Goal: Task Accomplishment & Management: Use online tool/utility

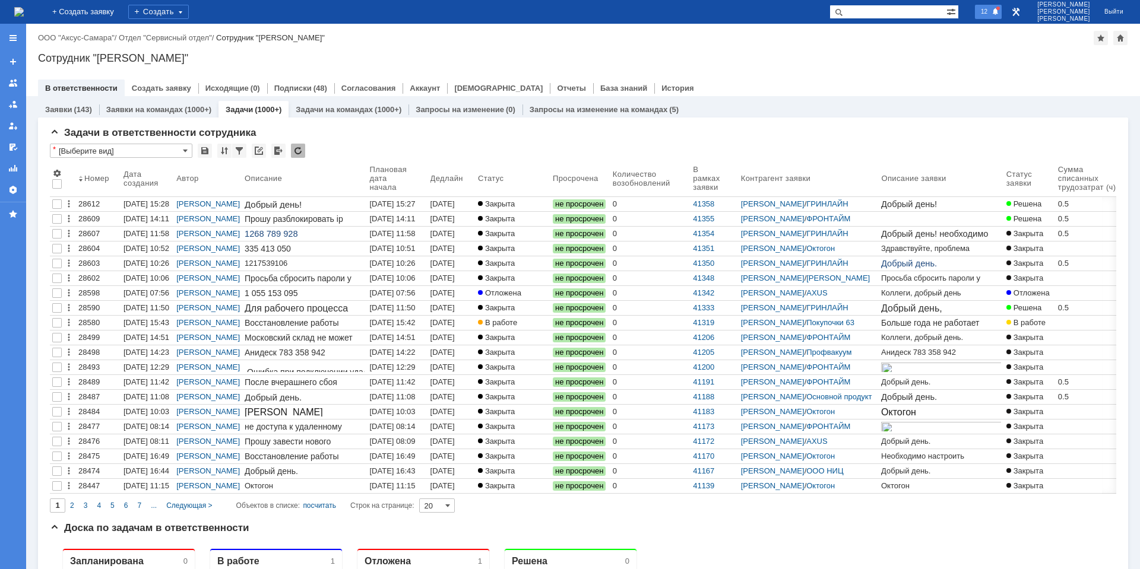
click at [991, 15] on span "12" at bounding box center [984, 11] width 14 height 8
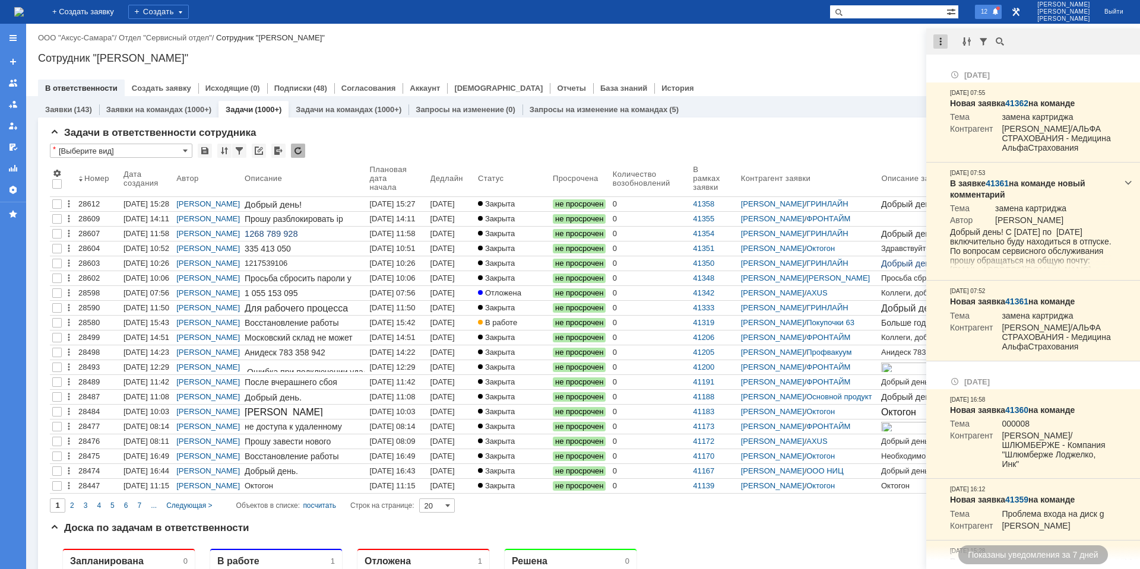
click at [943, 42] on div at bounding box center [940, 41] width 14 height 14
click at [962, 65] on div "Отметить уведомления прочитанными" at bounding box center [1021, 71] width 173 height 17
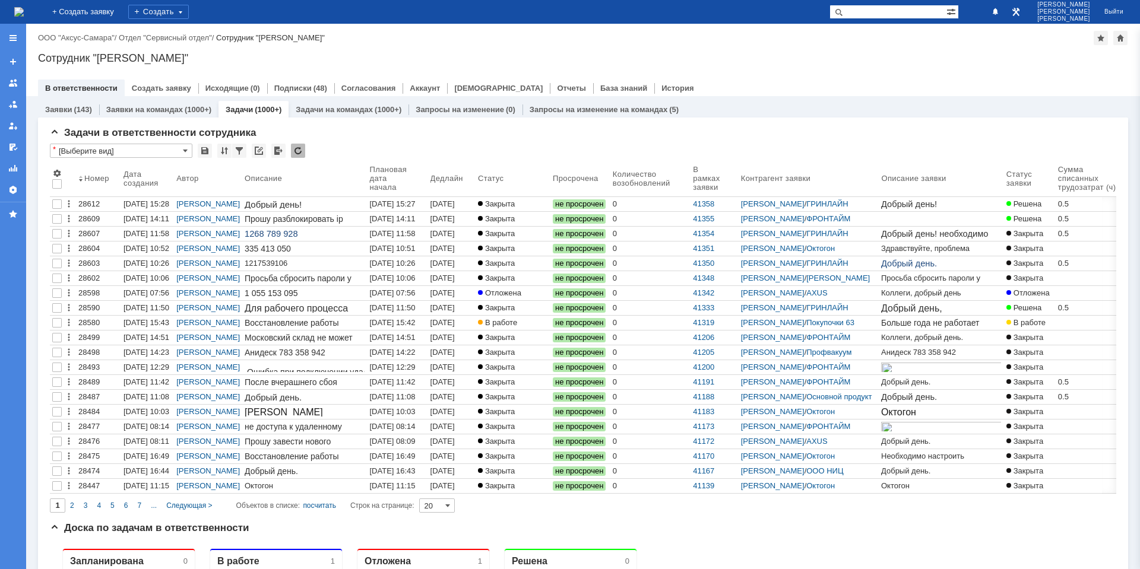
click at [893, 63] on div "Сотрудник "[PERSON_NAME]"" at bounding box center [583, 58] width 1090 height 12
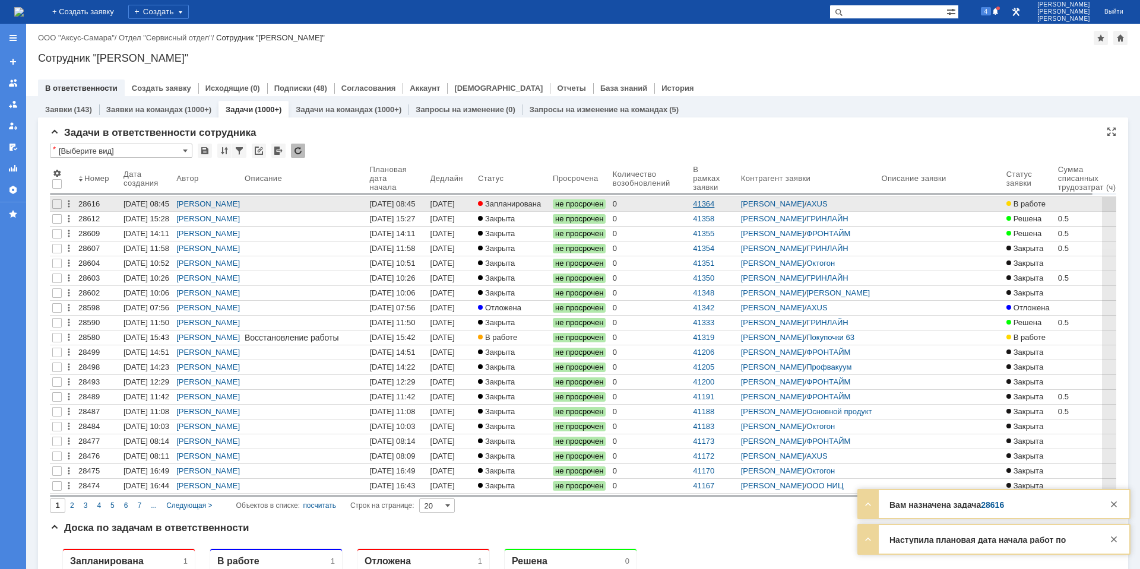
click at [714, 202] on link "41364" at bounding box center [703, 203] width 21 height 9
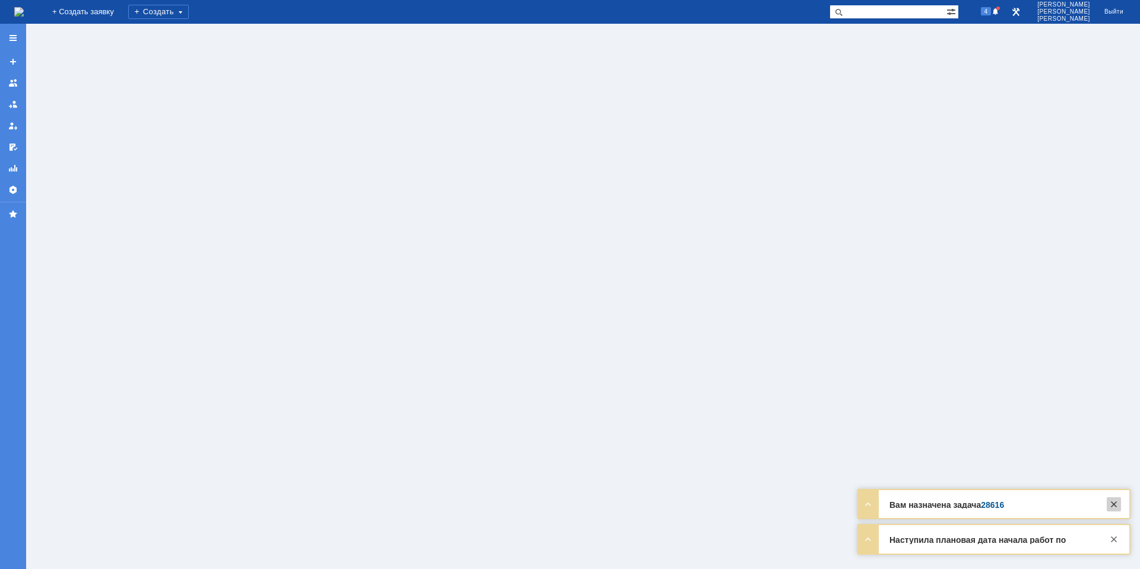
click at [1114, 501] on div at bounding box center [1113, 504] width 14 height 14
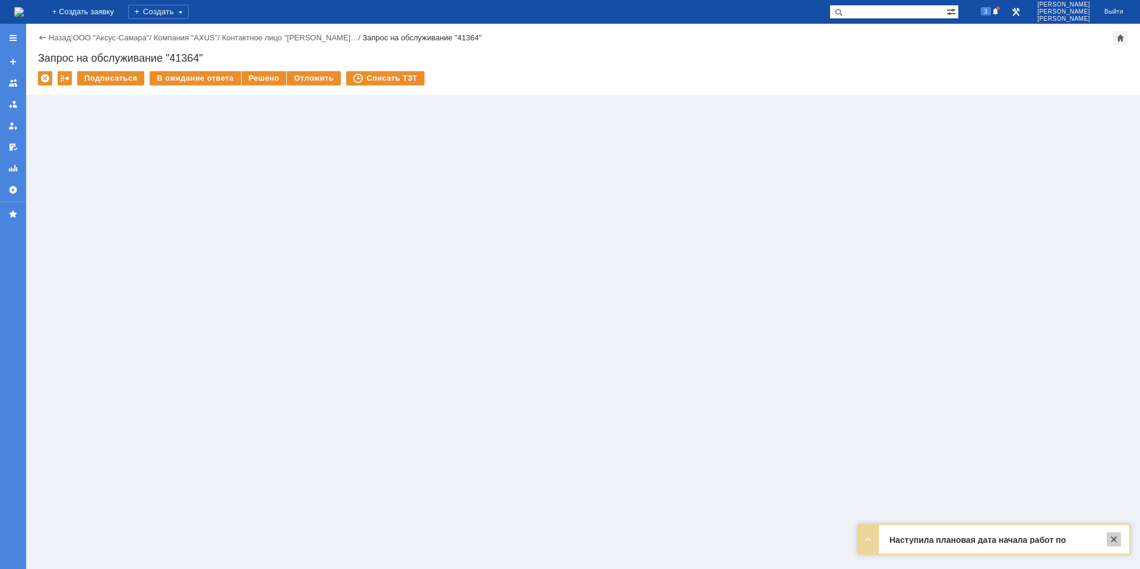
click at [1112, 540] on div at bounding box center [1113, 539] width 14 height 14
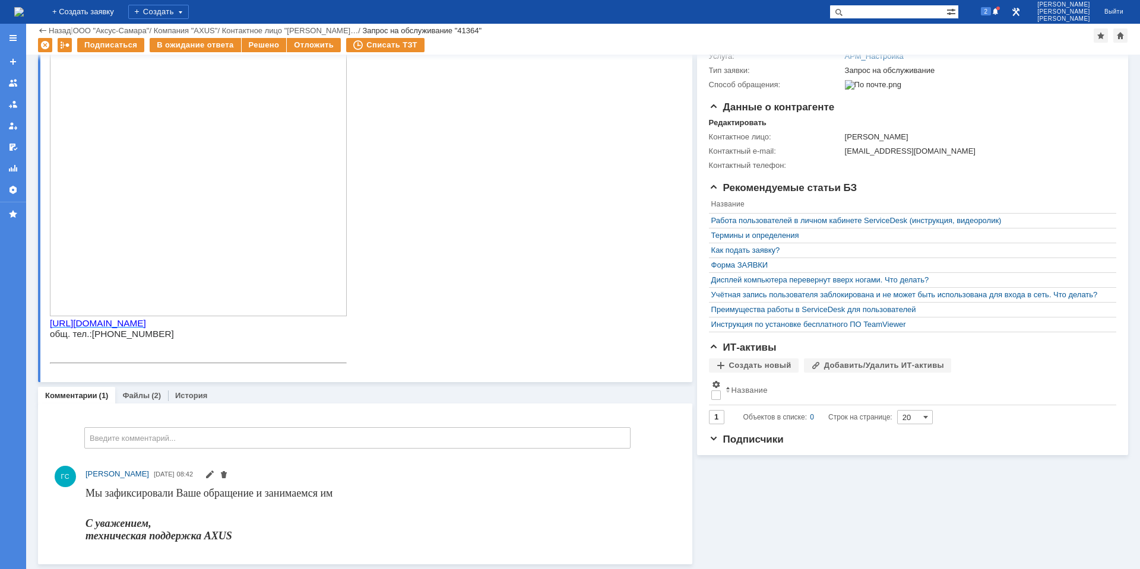
scroll to position [183, 0]
click at [138, 395] on link "Файлы" at bounding box center [135, 395] width 27 height 9
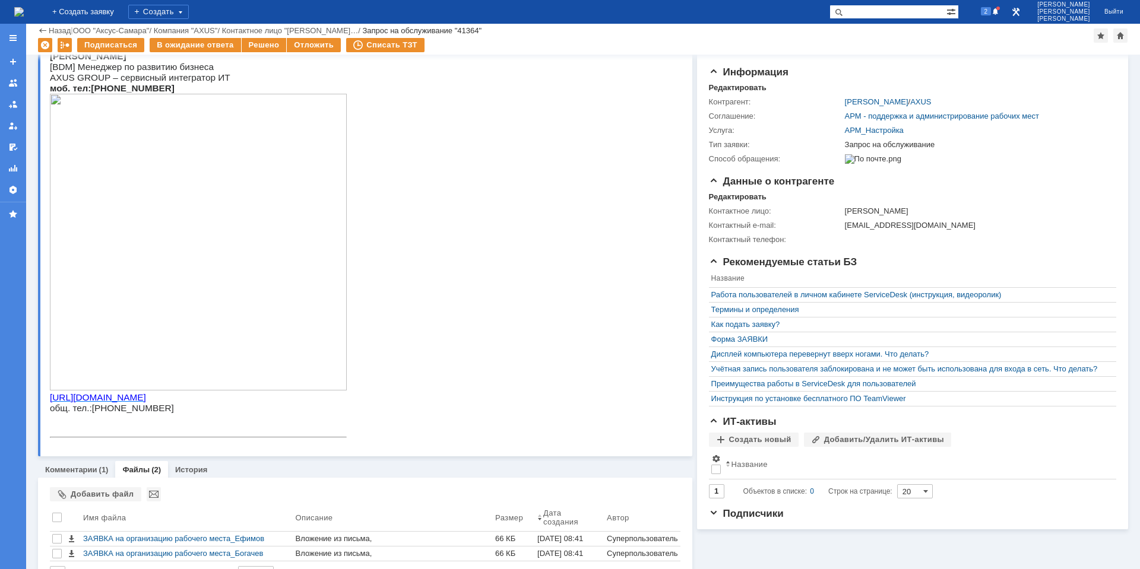
scroll to position [126, 0]
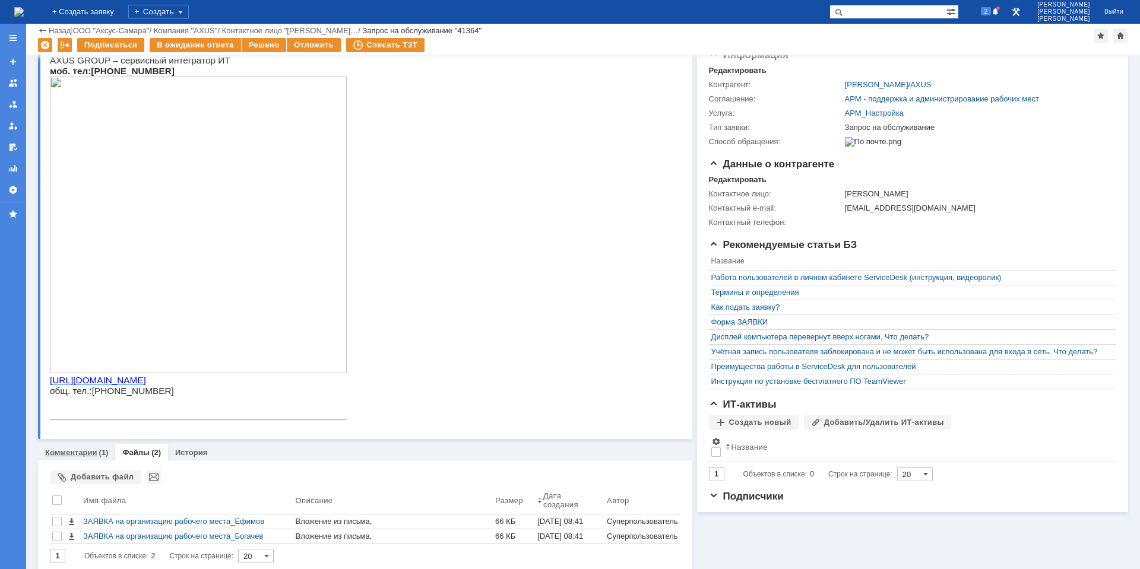
click at [87, 451] on link "Комментарии" at bounding box center [71, 452] width 52 height 9
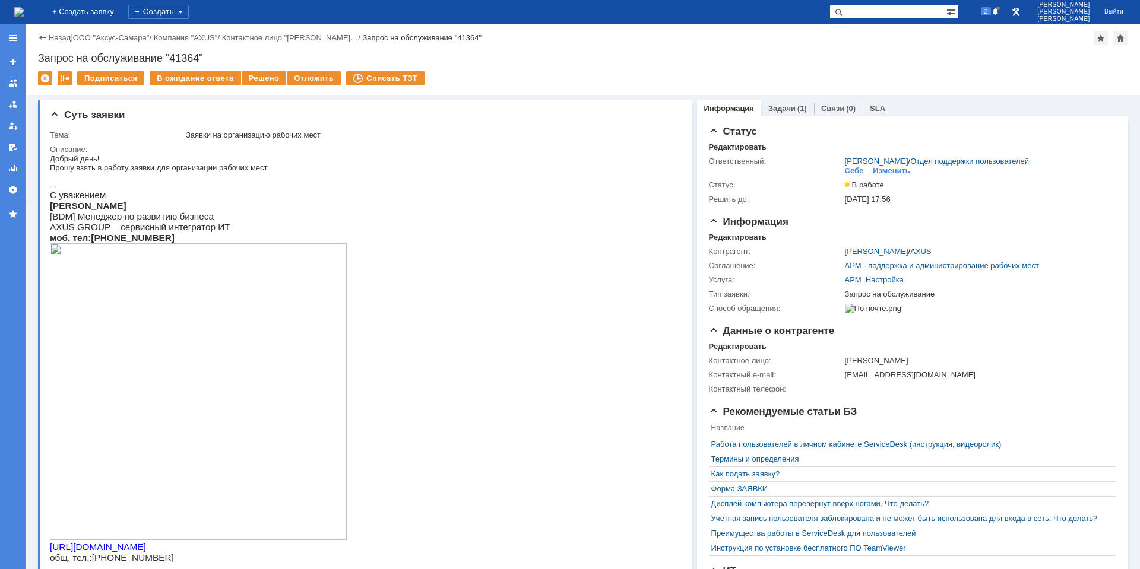
click at [797, 110] on div "(1)" at bounding box center [801, 108] width 9 height 9
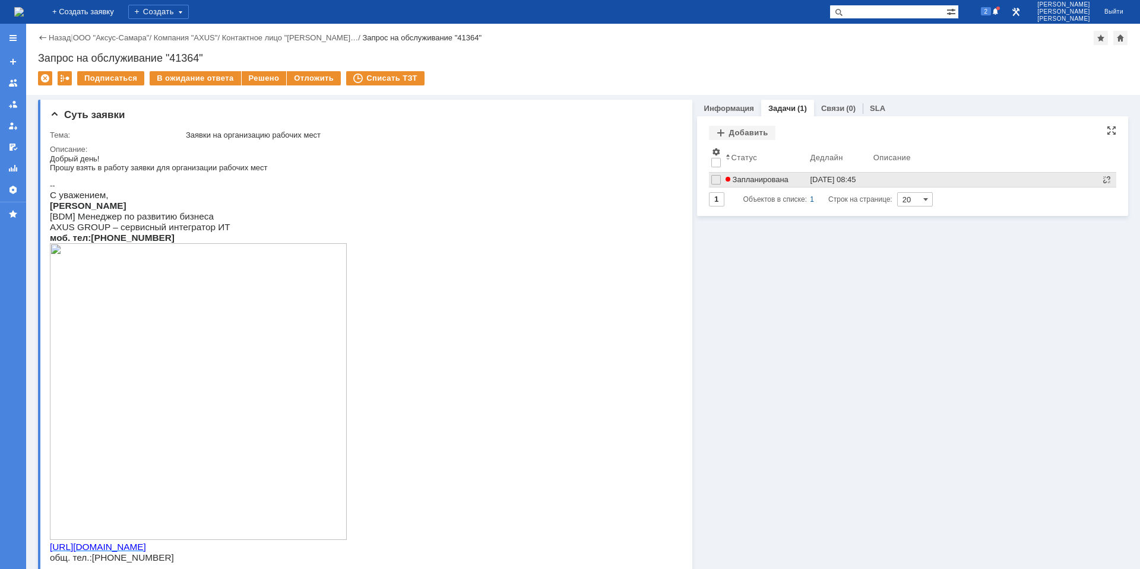
click at [790, 180] on div "Запланирована" at bounding box center [765, 179] width 80 height 9
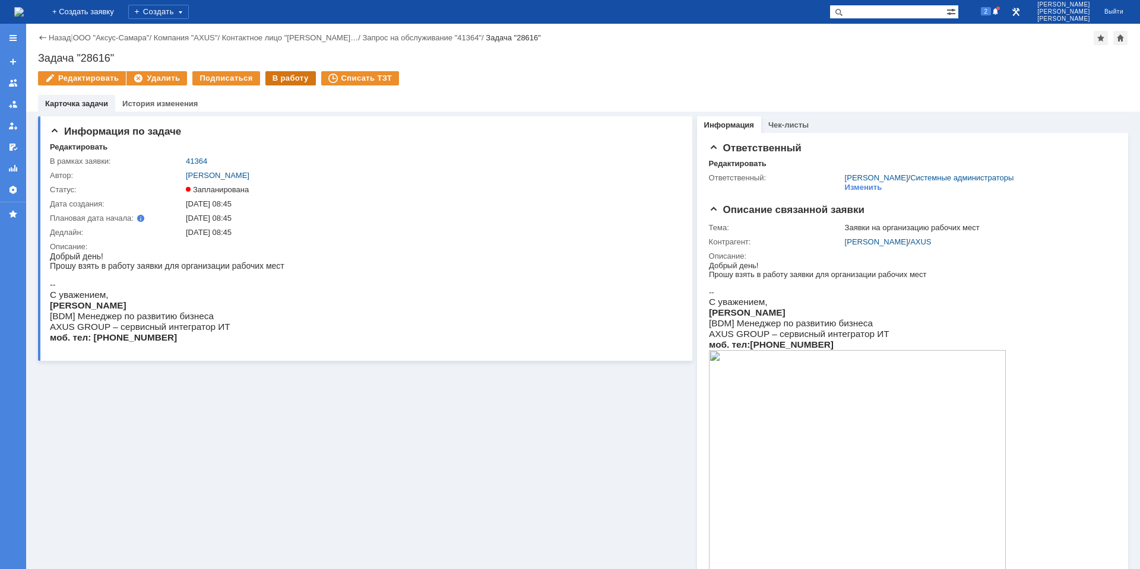
click at [291, 80] on div "В работу" at bounding box center [290, 78] width 50 height 14
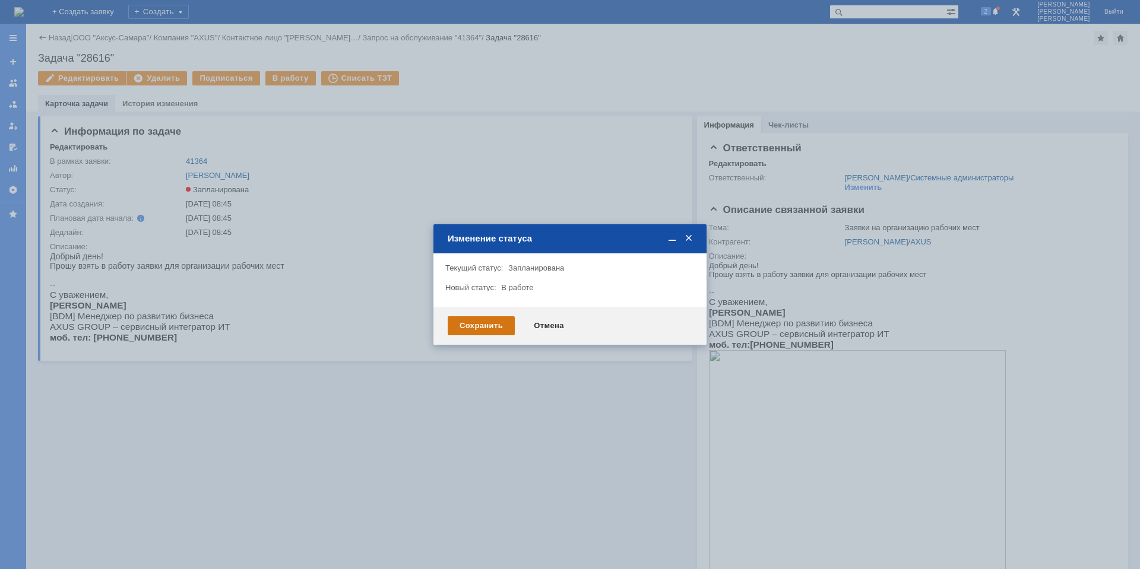
click at [481, 321] on div "Сохранить" at bounding box center [481, 325] width 67 height 19
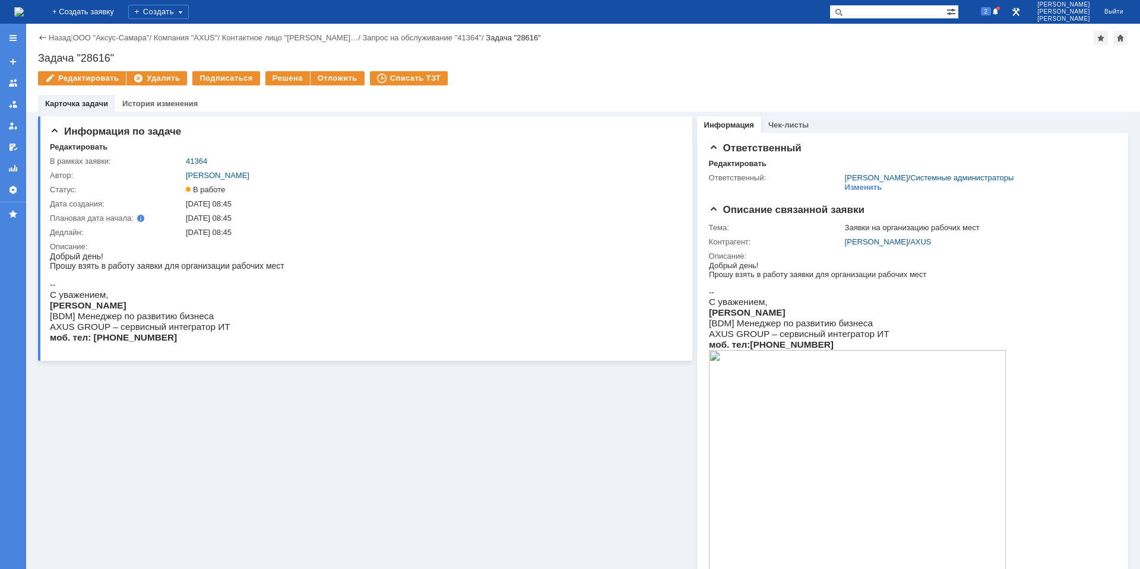
click at [46, 39] on div "Назад" at bounding box center [54, 37] width 33 height 9
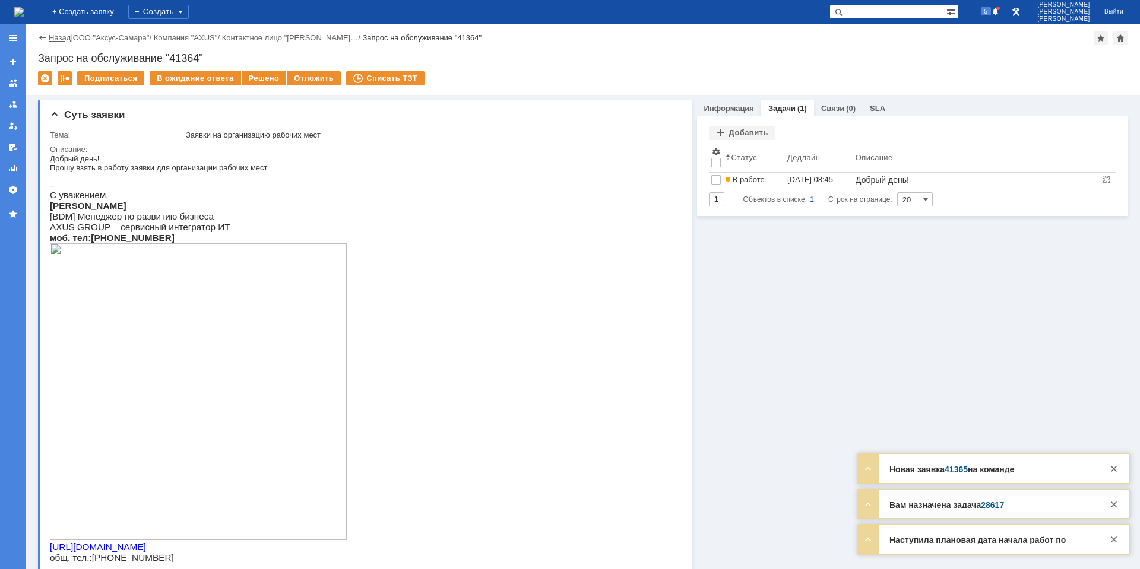
click at [66, 39] on link "Назад" at bounding box center [60, 37] width 22 height 9
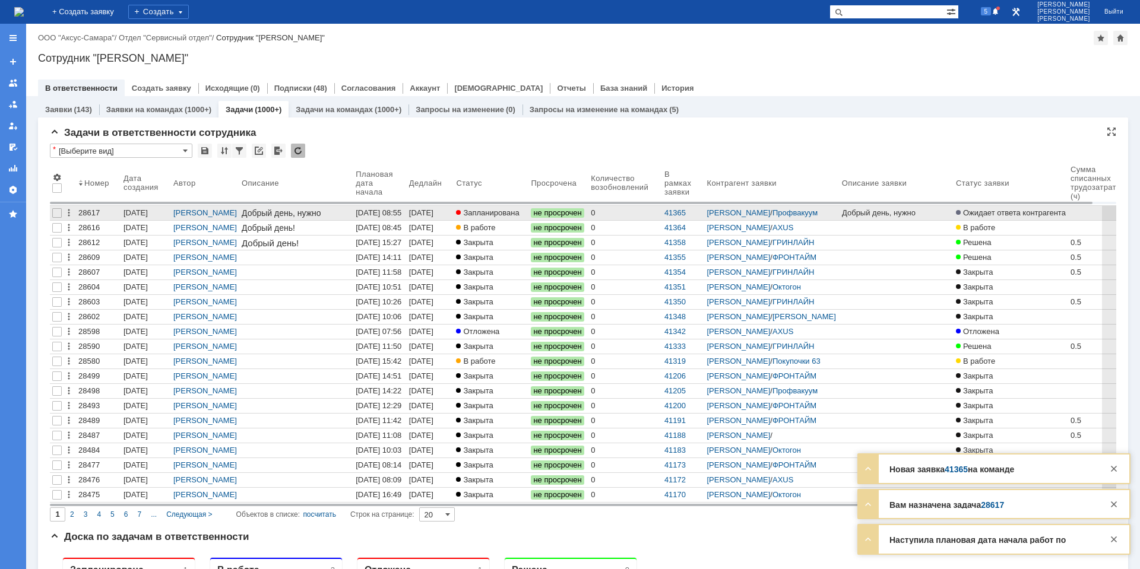
click at [489, 211] on span "Запланирована" at bounding box center [487, 212] width 63 height 9
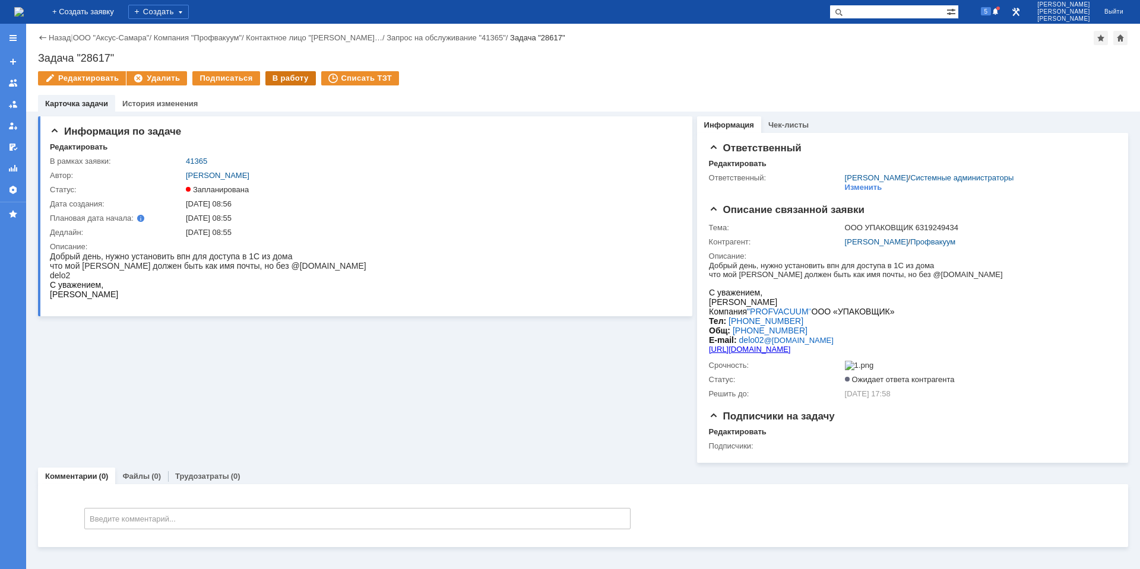
click at [278, 79] on div "В работу" at bounding box center [290, 78] width 50 height 14
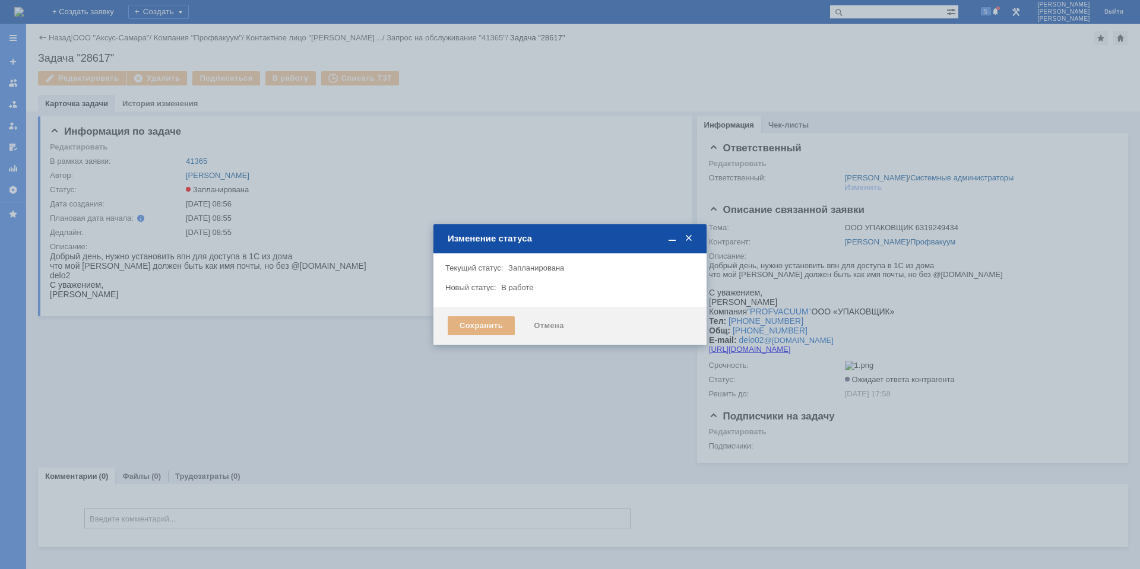
click at [492, 329] on div "Сохранить" at bounding box center [481, 325] width 67 height 19
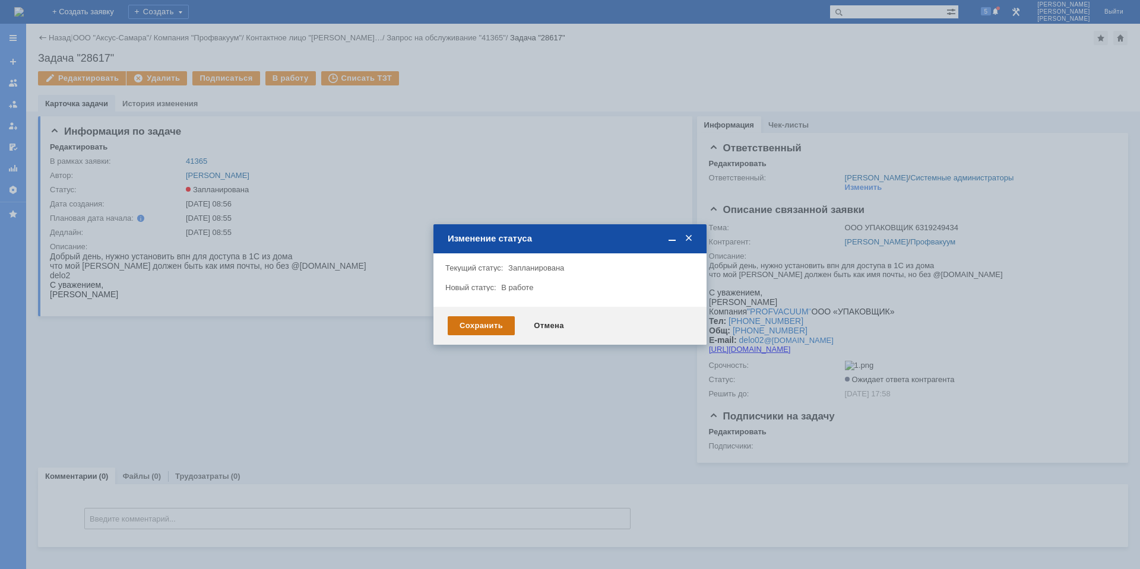
click at [491, 329] on div "Сохранить" at bounding box center [481, 325] width 67 height 19
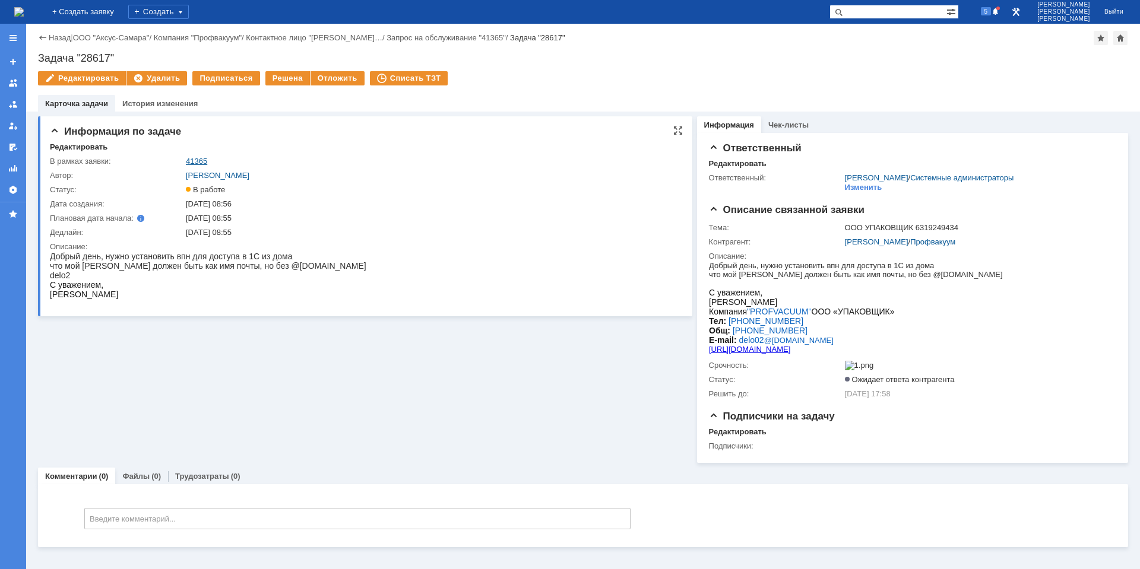
click at [198, 161] on link "41365" at bounding box center [196, 161] width 21 height 9
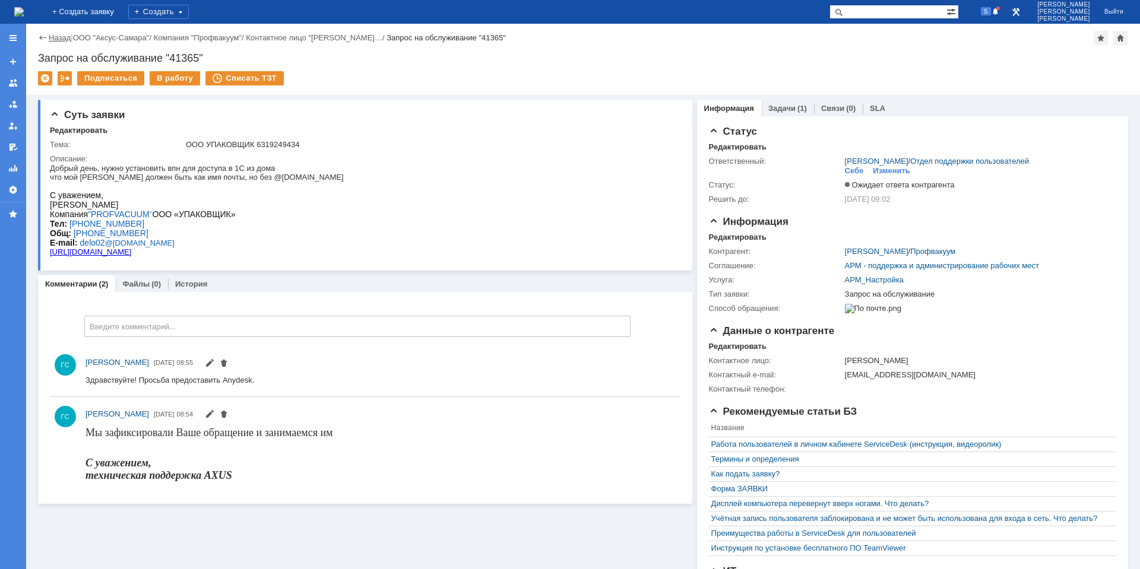
click at [56, 37] on link "Назад" at bounding box center [60, 37] width 22 height 9
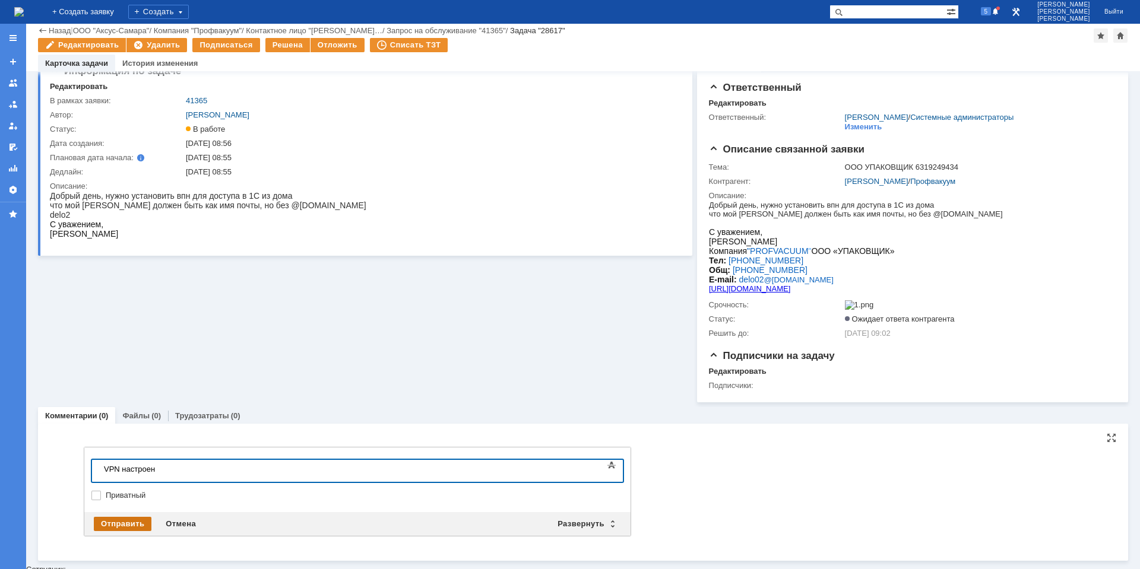
scroll to position [20, 0]
click at [141, 527] on div "Отправить" at bounding box center [123, 525] width 58 height 14
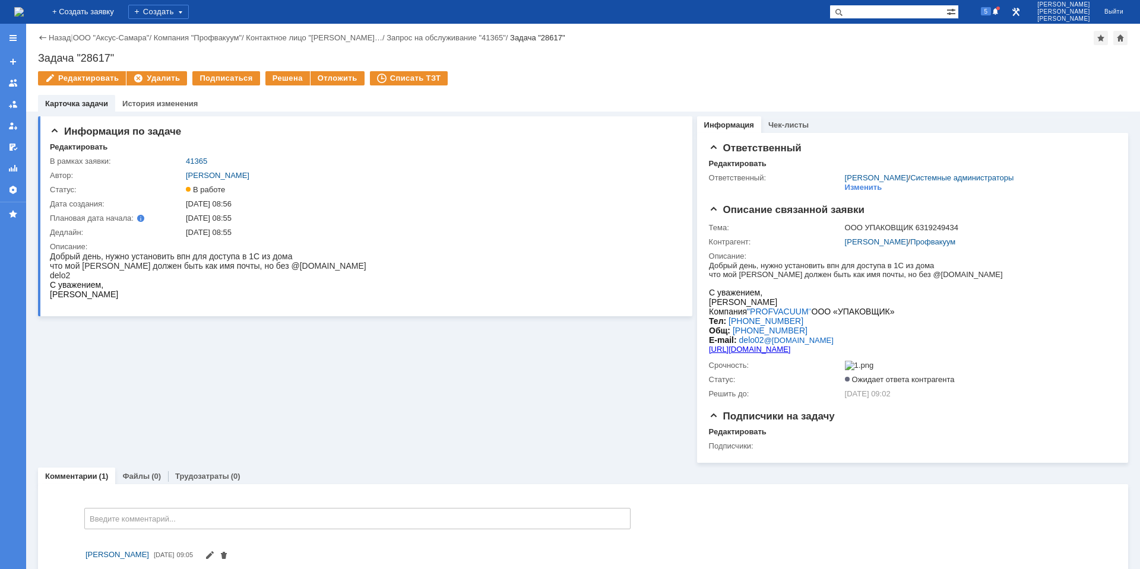
scroll to position [0, 0]
click at [284, 80] on div "Решена" at bounding box center [287, 78] width 45 height 14
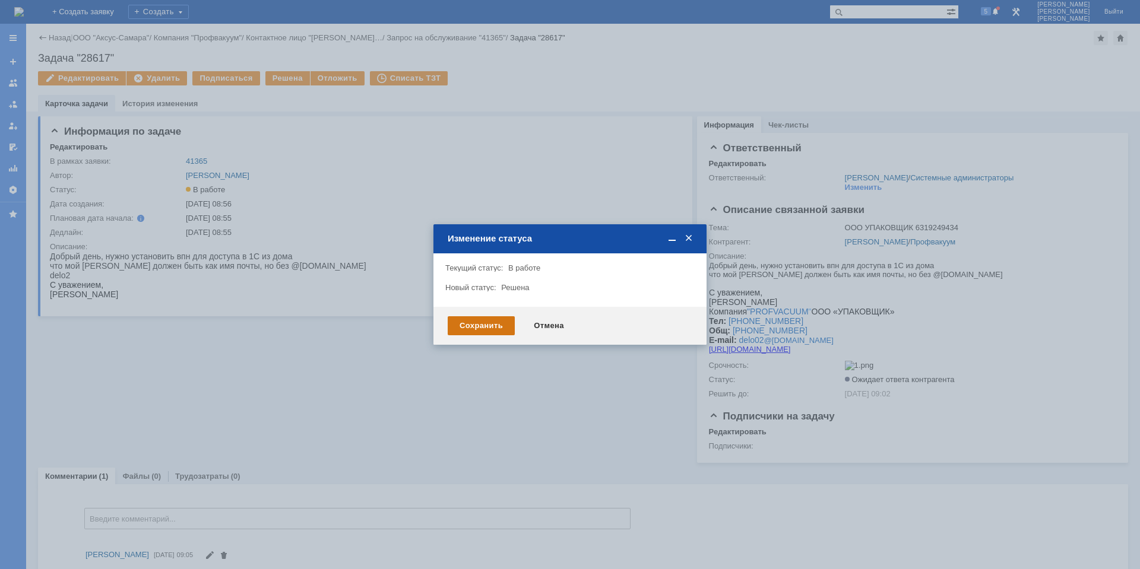
click at [466, 325] on div "Сохранить" at bounding box center [481, 325] width 67 height 19
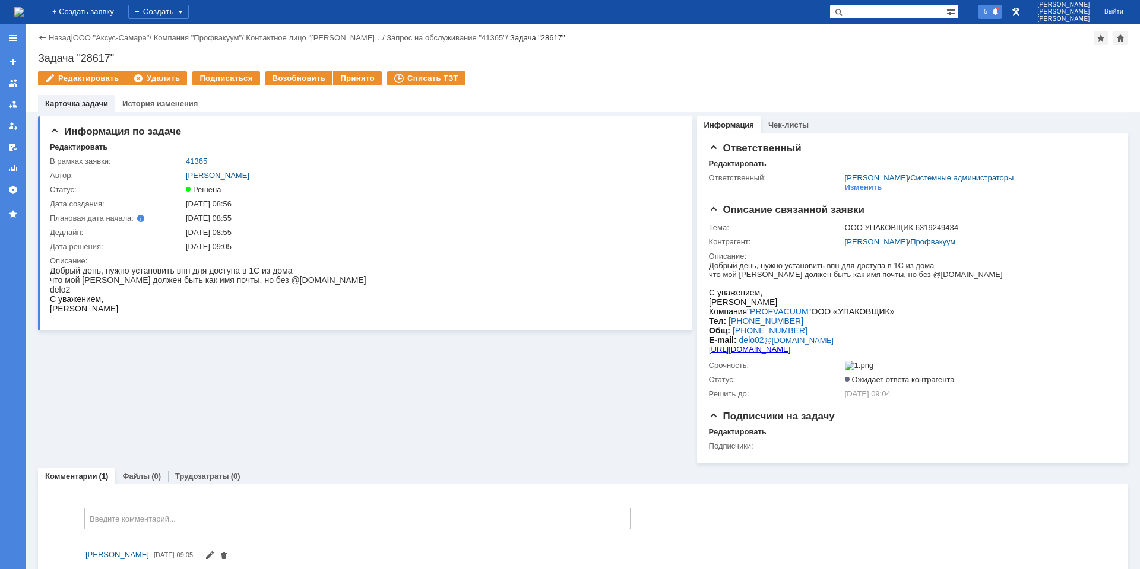
click at [1002, 16] on div "5" at bounding box center [990, 12] width 24 height 14
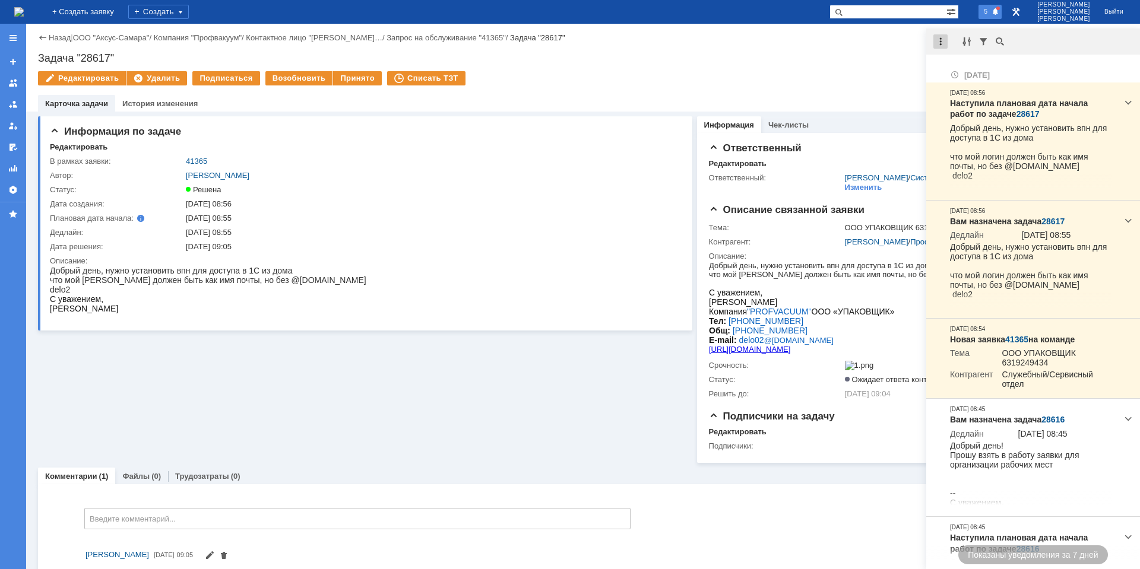
click at [941, 42] on div at bounding box center [940, 41] width 14 height 14
click at [960, 64] on div "Отметить уведомления прочитанными" at bounding box center [1021, 71] width 173 height 17
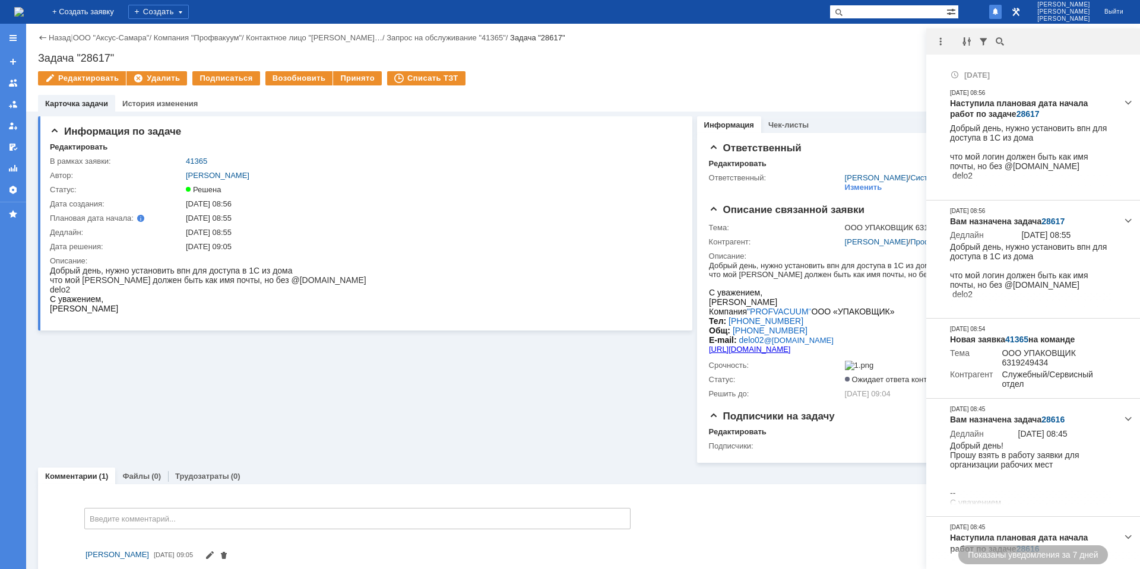
click at [871, 58] on div "Задача "28617"" at bounding box center [583, 58] width 1090 height 12
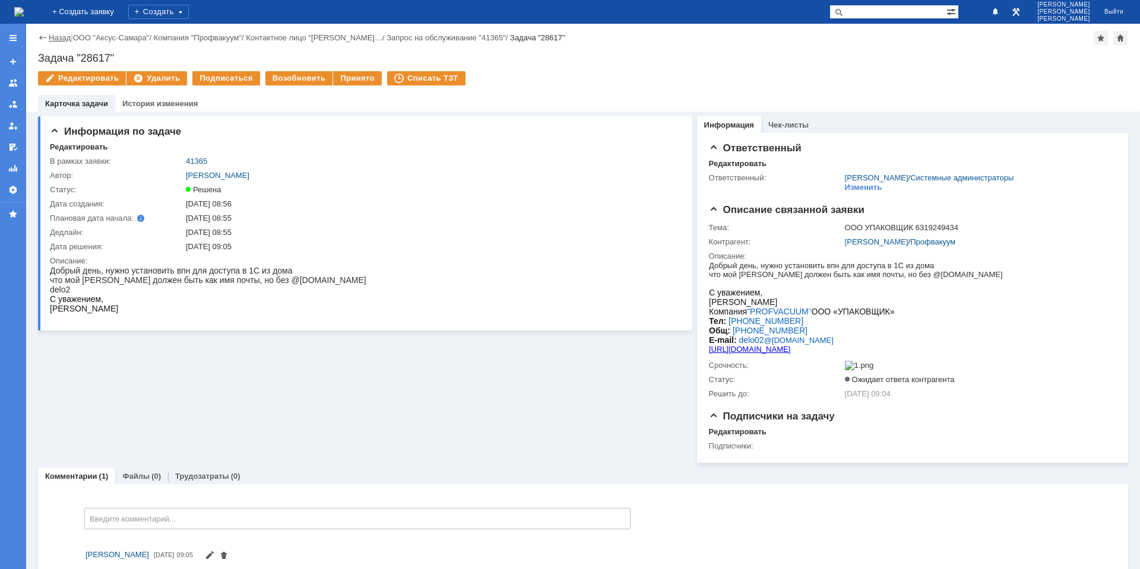
click at [58, 37] on link "Назад" at bounding box center [60, 37] width 22 height 9
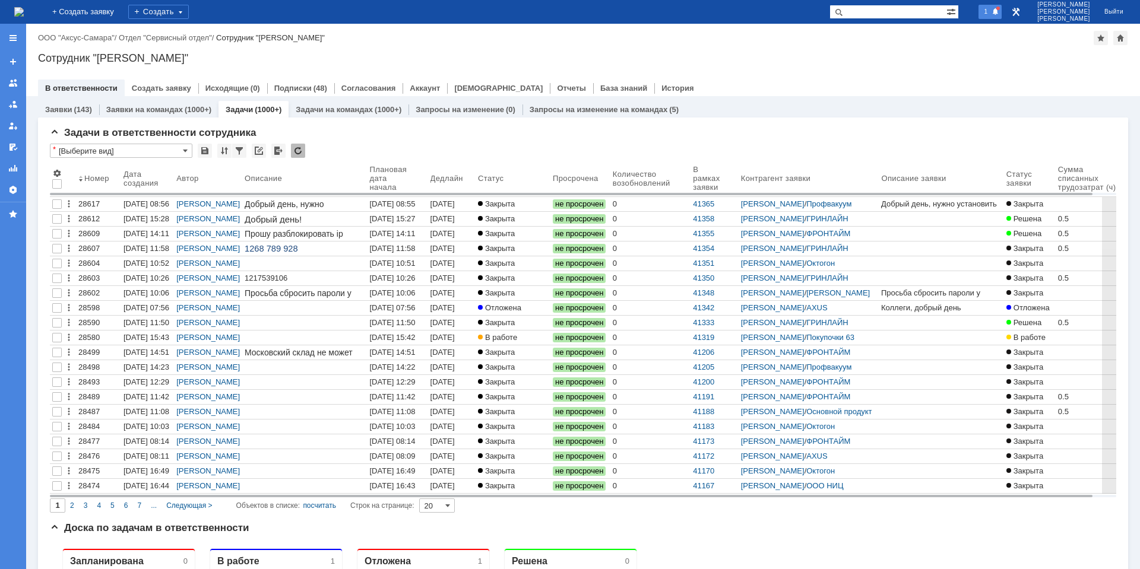
click at [991, 13] on span "1" at bounding box center [986, 11] width 11 height 8
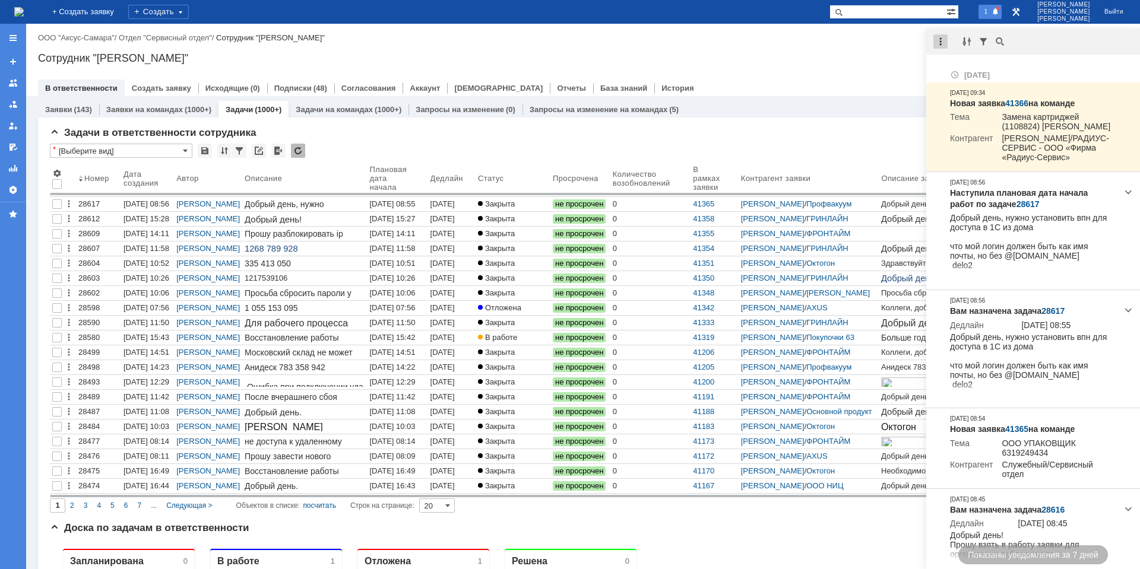
click at [936, 42] on div at bounding box center [940, 41] width 14 height 14
click at [978, 69] on div "Отметить уведомления прочитанными" at bounding box center [1022, 72] width 159 height 8
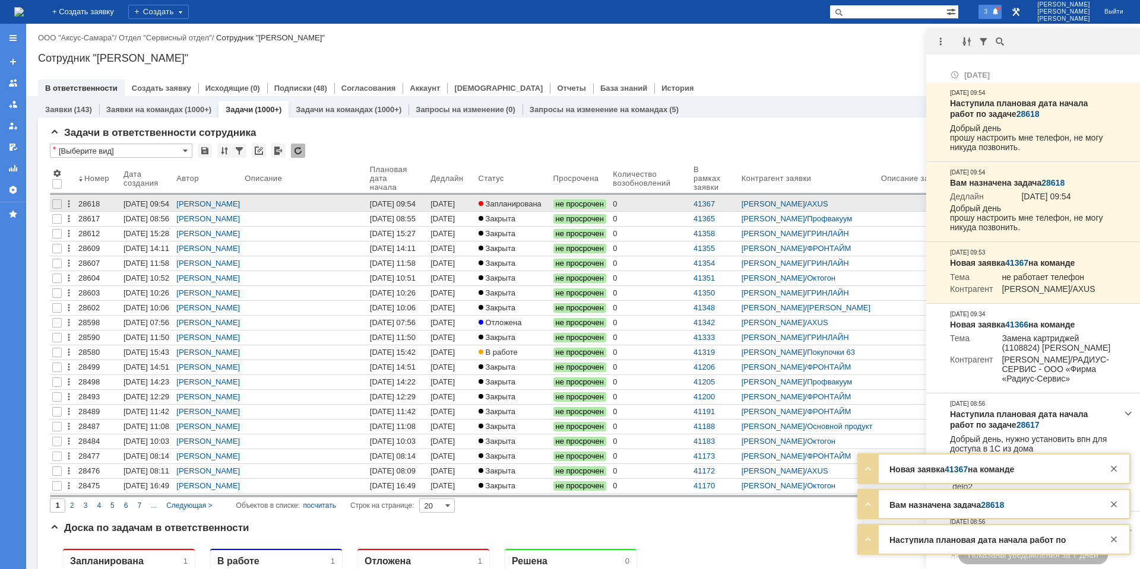
click at [537, 208] on span "Запланирована" at bounding box center [509, 203] width 63 height 9
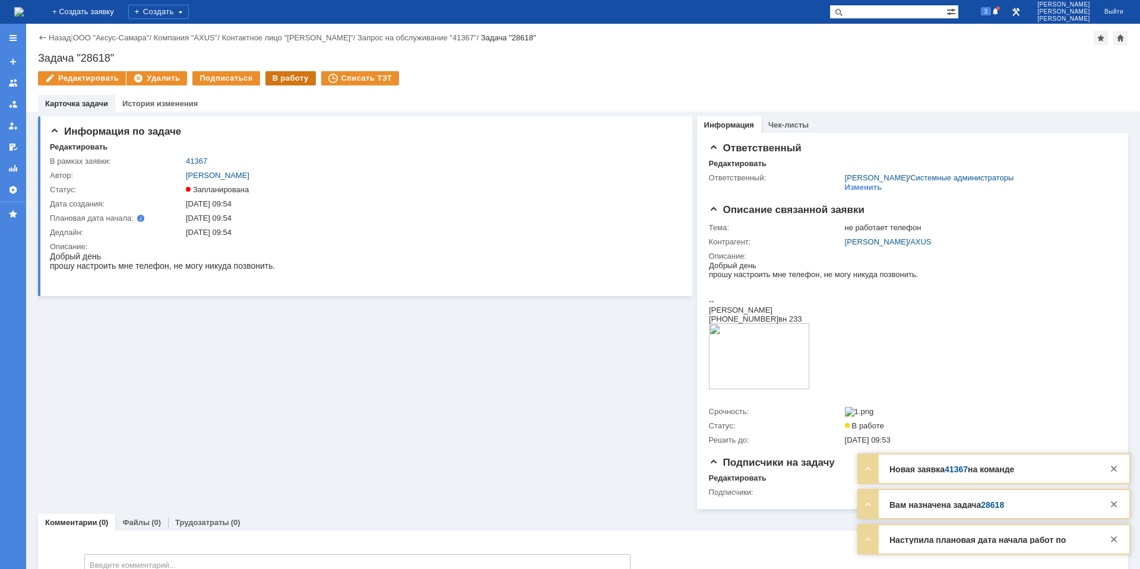
click at [280, 84] on div "В работу" at bounding box center [290, 78] width 50 height 14
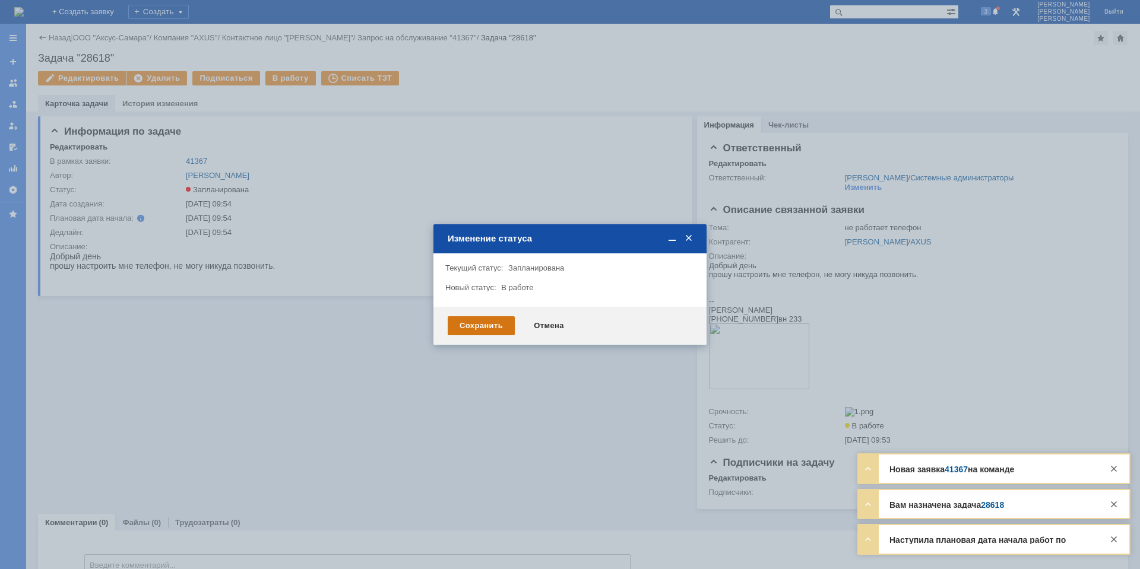
click at [497, 331] on div "Сохранить" at bounding box center [481, 325] width 67 height 19
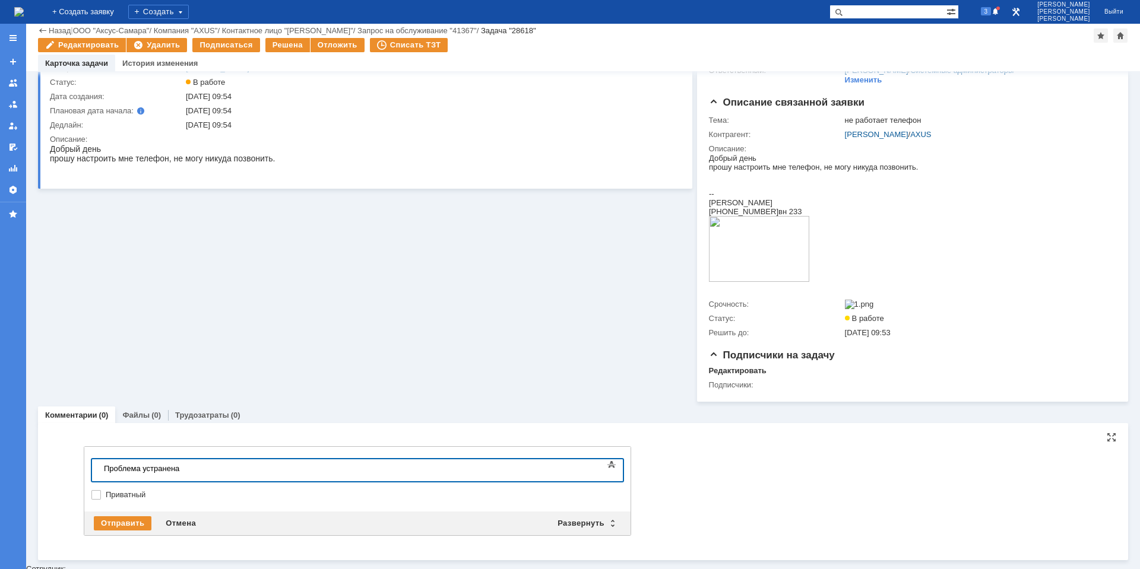
scroll to position [66, 0]
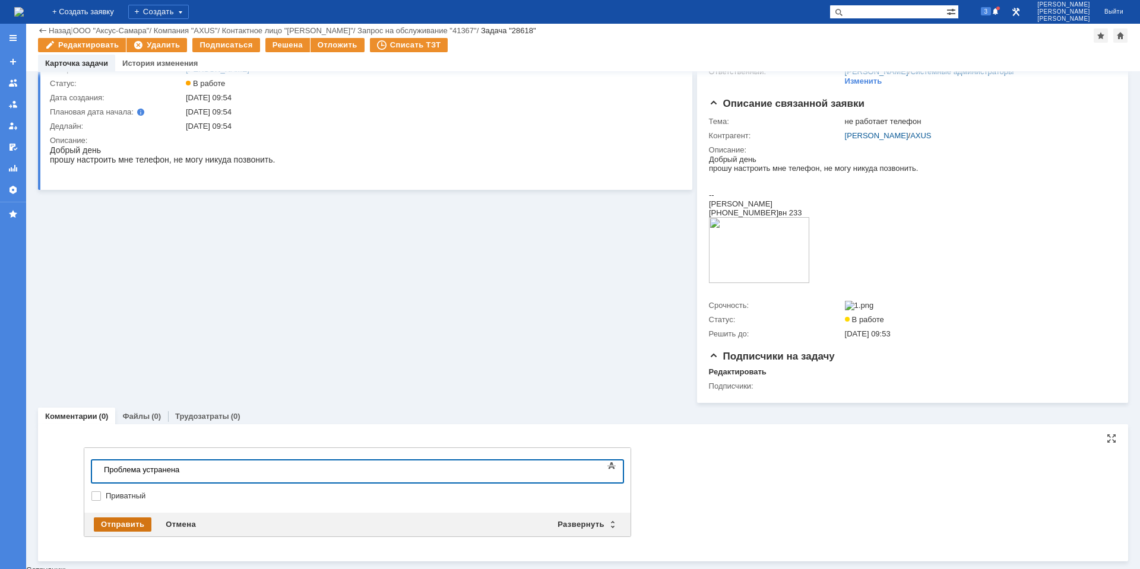
click at [128, 530] on div "Отправить" at bounding box center [123, 525] width 58 height 14
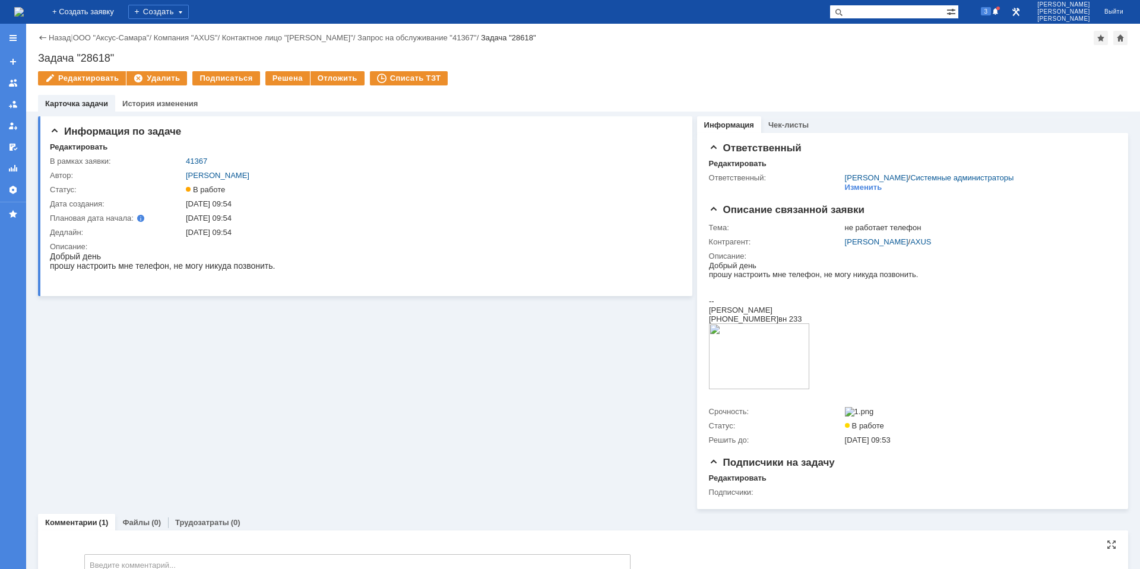
scroll to position [0, 0]
click at [275, 82] on div "Решена" at bounding box center [287, 78] width 45 height 14
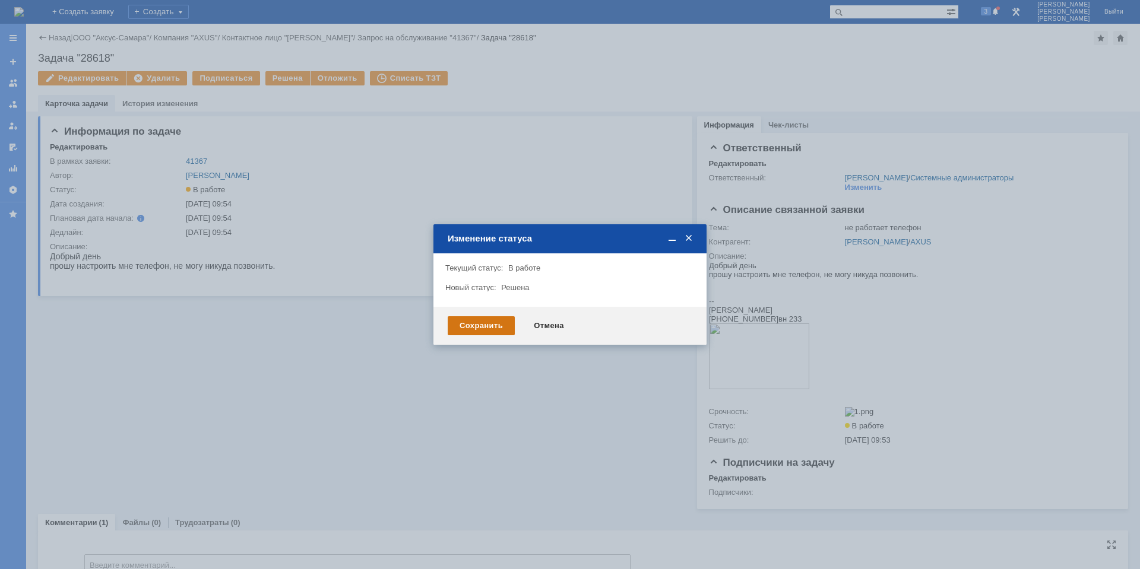
click at [478, 329] on div "Сохранить" at bounding box center [481, 325] width 67 height 19
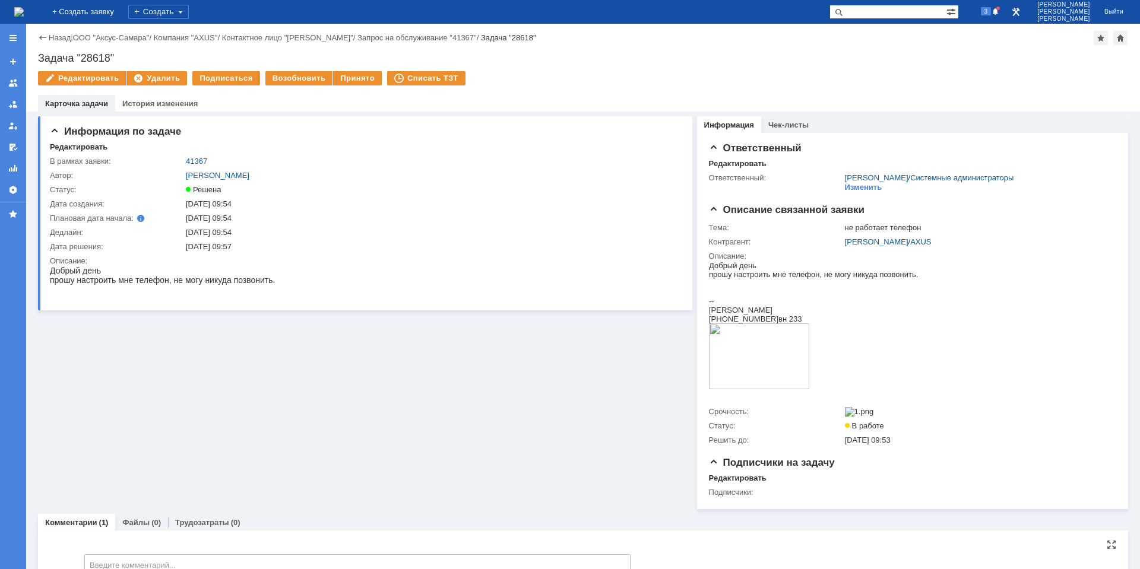
click at [24, 15] on img at bounding box center [18, 11] width 9 height 9
